Goal: Task Accomplishment & Management: Manage account settings

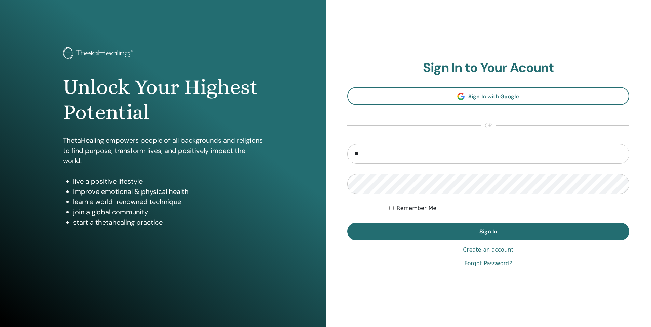
type input "**********"
click at [347, 223] on button "Sign In" at bounding box center [488, 232] width 283 height 18
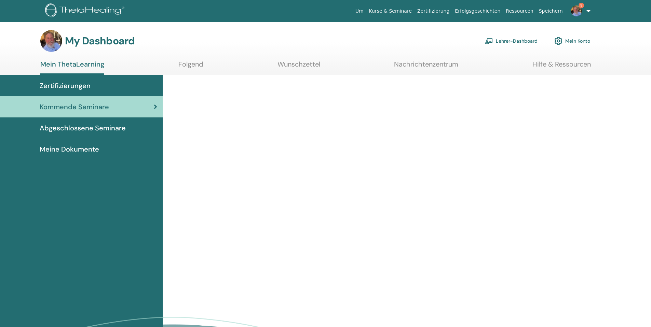
click at [490, 38] on img at bounding box center [489, 41] width 8 height 6
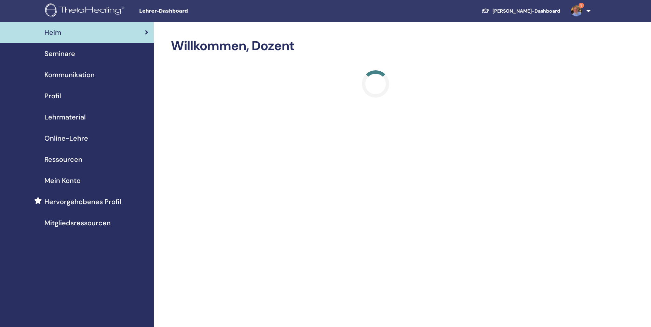
click at [52, 53] on span "Seminare" at bounding box center [59, 54] width 31 height 10
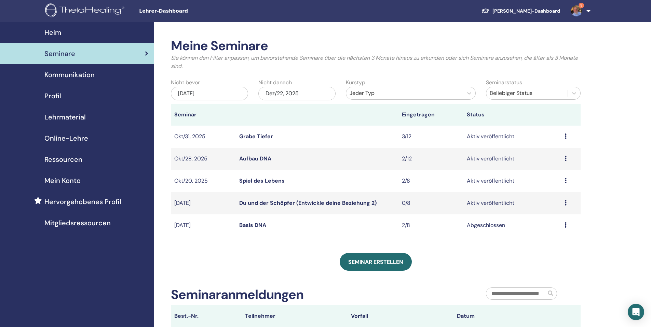
click at [566, 138] on icon at bounding box center [566, 136] width 2 height 5
click at [550, 164] on link "Teilnehmer" at bounding box center [548, 164] width 28 height 7
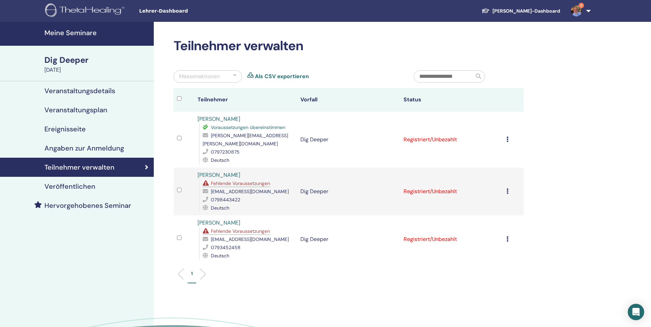
click at [224, 119] on link "[PERSON_NAME]" at bounding box center [219, 119] width 43 height 7
click at [72, 91] on h4 "Veranstaltungsdetails" at bounding box center [79, 91] width 71 height 8
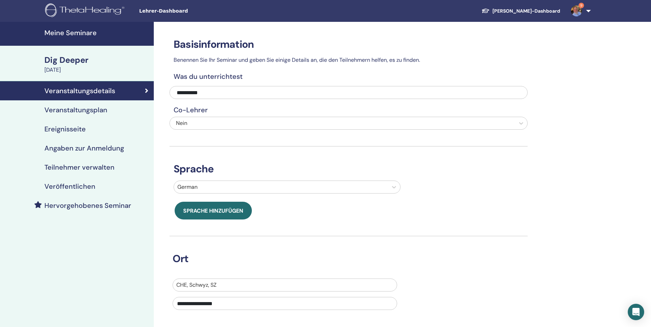
click at [79, 112] on h4 "Veranstaltungsplan" at bounding box center [75, 110] width 63 height 8
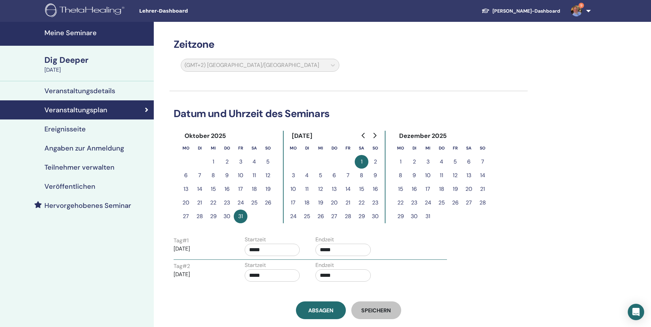
click at [83, 167] on h4 "Teilnehmer verwalten" at bounding box center [79, 167] width 70 height 8
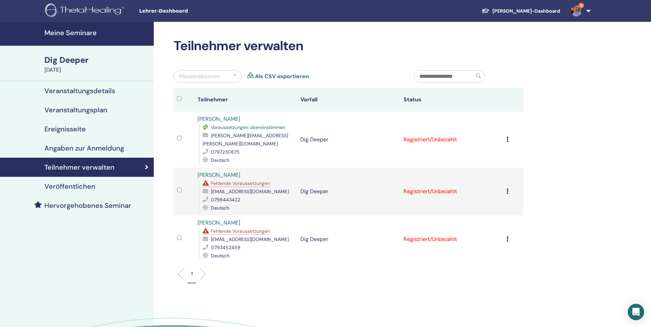
click at [577, 12] on img at bounding box center [576, 10] width 11 height 11
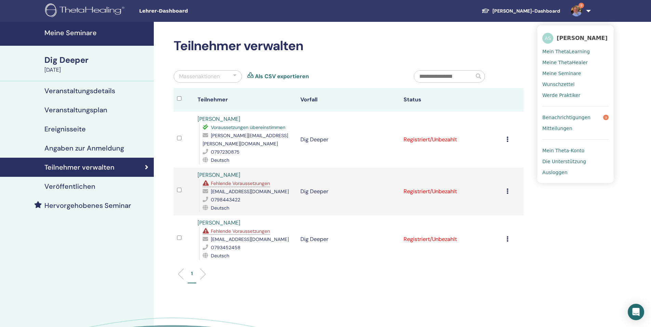
click at [554, 173] on span "Ausloggen" at bounding box center [554, 173] width 25 height 6
